Goal: Task Accomplishment & Management: Complete application form

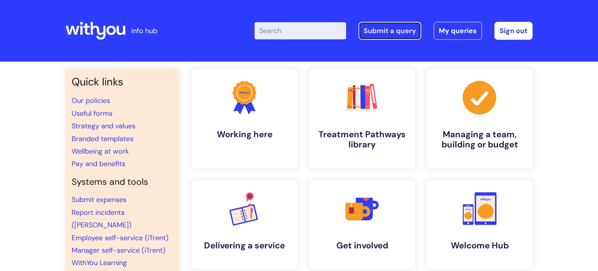
click at [390, 31] on link "Submit a query" at bounding box center [390, 31] width 63 height 18
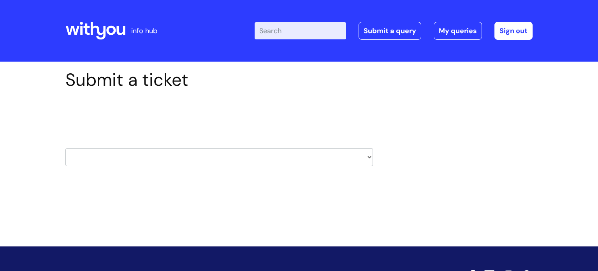
click at [161, 161] on select "HR / People IT and Support Clinical Drug Alerts Finance Accounts Data Support T…" at bounding box center [219, 157] width 308 height 18
select select "it_and_support"
click at [65, 148] on select "HR / People IT and Support Clinical Drug Alerts Finance Accounts Data Support T…" at bounding box center [219, 157] width 308 height 18
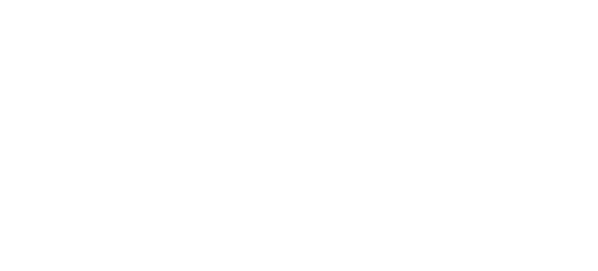
type input "chloe.burke1@wearewithyou.org.uk"
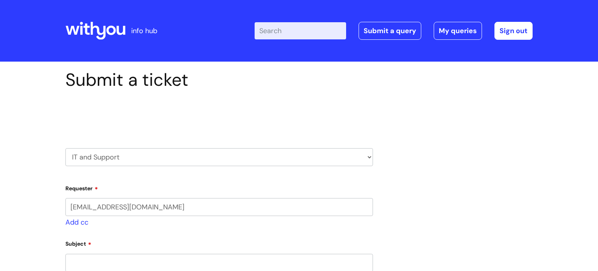
select select "80004157224"
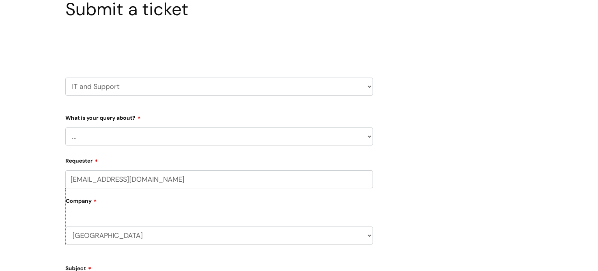
scroll to position [76, 0]
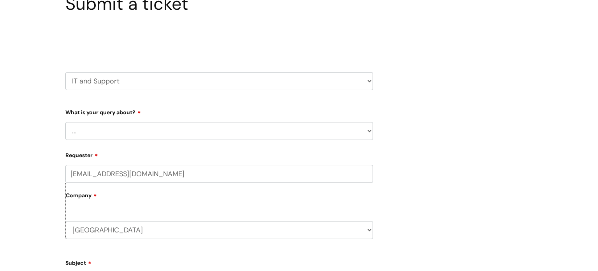
click at [142, 128] on select "... Mobile Phone Reset & MFA Accounts, Starters and Leavers IT Hardware issue I…" at bounding box center [219, 131] width 308 height 18
select select "Something Else"
click at [65, 122] on select "... Mobile Phone Reset & MFA Accounts, Starters and Leavers IT Hardware issue I…" at bounding box center [219, 131] width 308 height 18
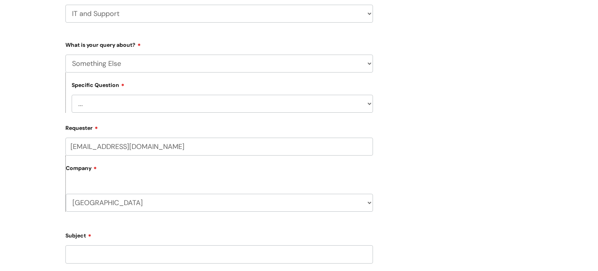
scroll to position [145, 0]
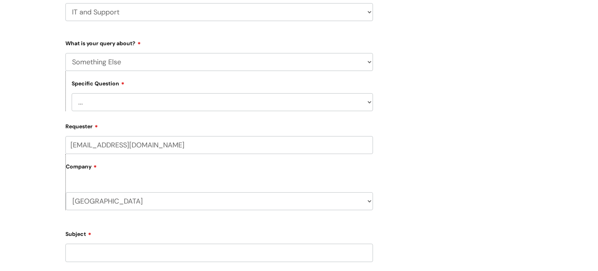
click at [161, 103] on select "... My problem is not listed" at bounding box center [223, 102] width 302 height 18
select select "My problem is not listed"
click at [72, 93] on select "... My problem is not listed" at bounding box center [223, 102] width 302 height 18
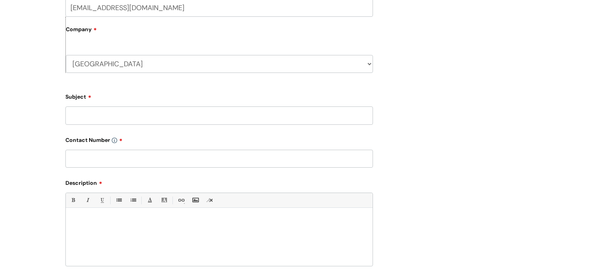
scroll to position [290, 0]
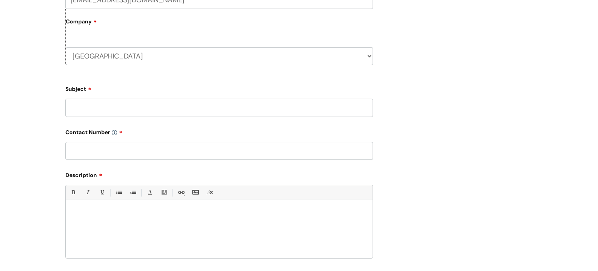
click at [148, 111] on input "Subject" at bounding box center [219, 108] width 308 height 18
type input "Group texts"
click at [137, 153] on input "text" at bounding box center [219, 151] width 308 height 18
type input "07773259248"
click at [127, 221] on div at bounding box center [219, 231] width 307 height 54
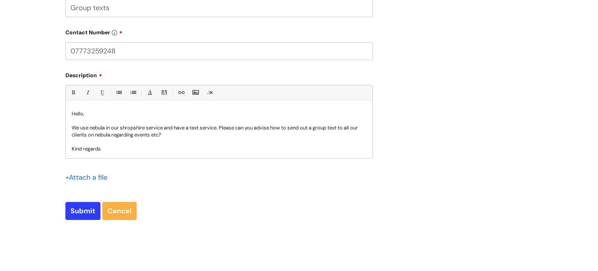
scroll to position [389, 0]
click at [88, 211] on input "Submit" at bounding box center [82, 211] width 35 height 18
type input "Please Wait..."
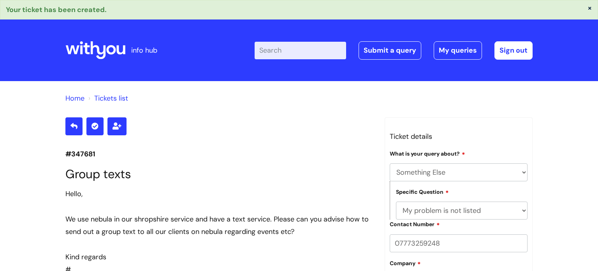
select select "Something Else"
select select "My problem is not listed"
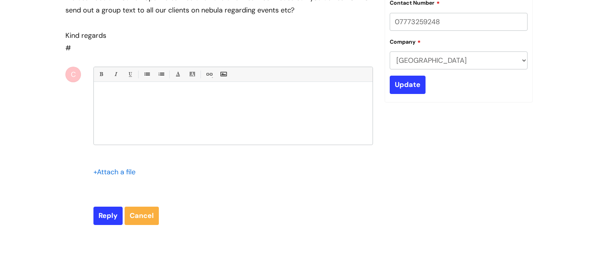
scroll to position [233, 0]
